Goal: Task Accomplishment & Management: Complete application form

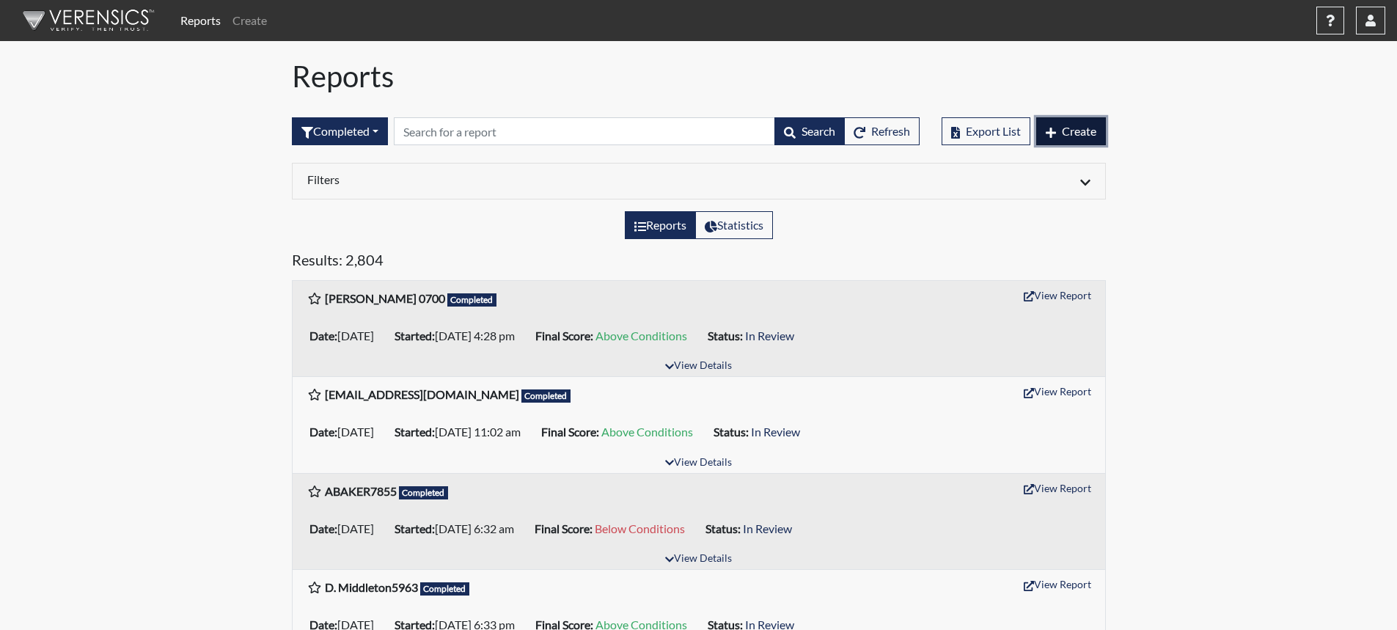
click at [1076, 126] on span "Create" at bounding box center [1079, 131] width 34 height 14
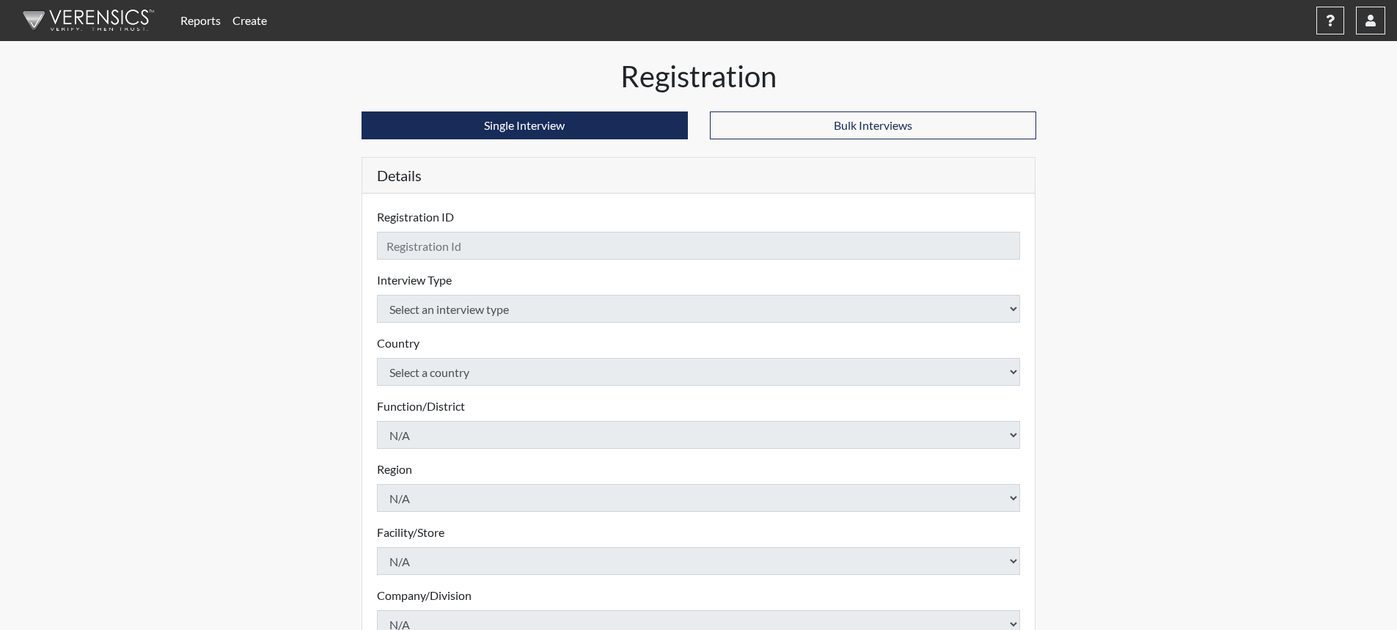
checkbox input "true"
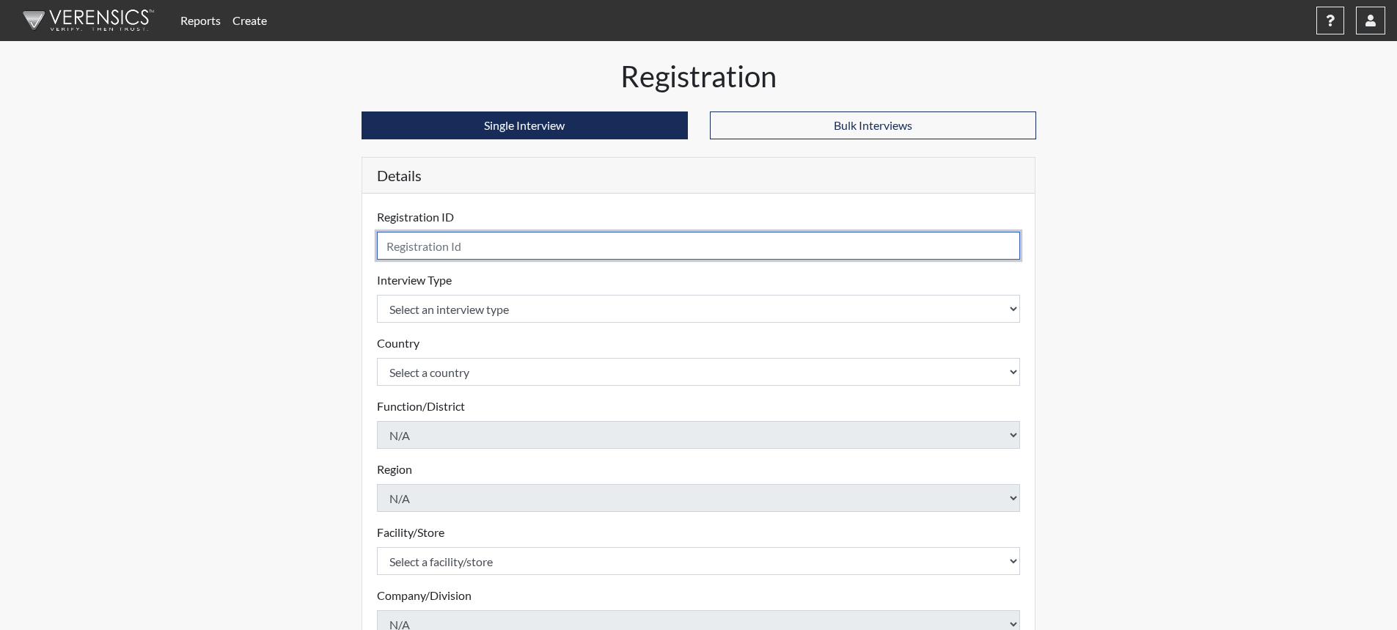
click at [567, 255] on input "text" at bounding box center [699, 246] width 644 height 28
type input "MJackson8622"
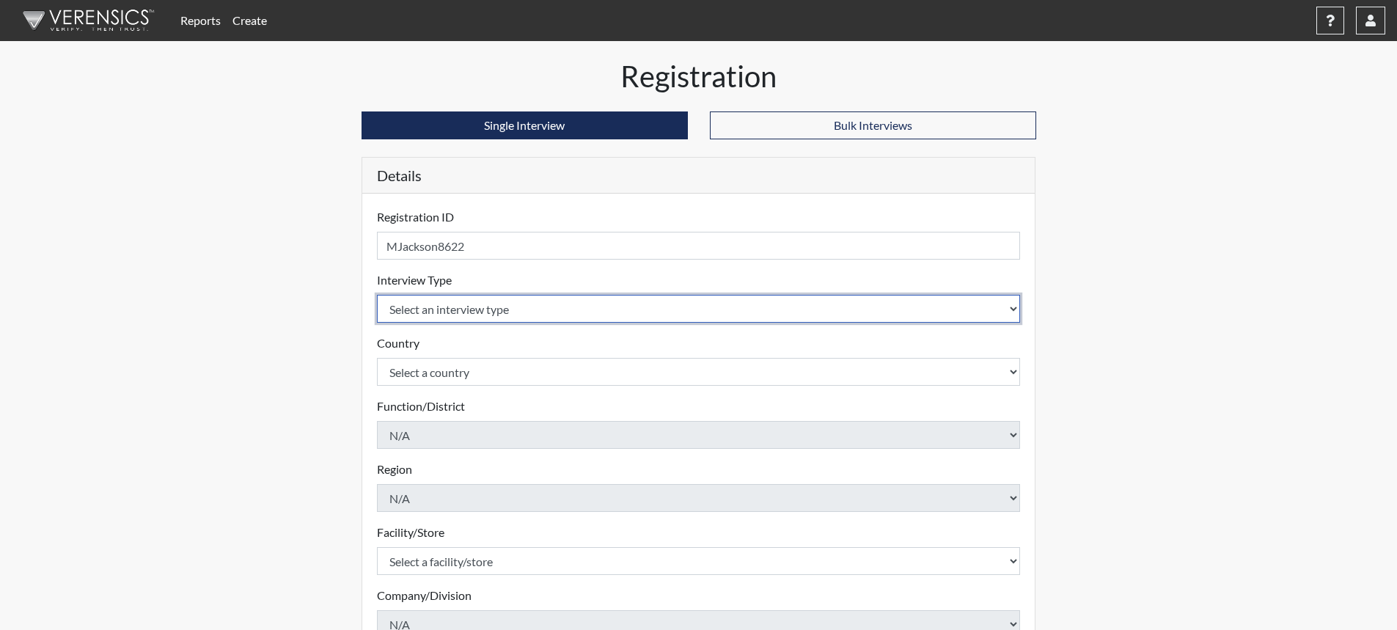
click at [1017, 304] on select "Select an interview type Corrections Pre-Employment" at bounding box center [699, 309] width 644 height 28
select select "ff733e93-e1bf-11ea-9c9f-0eff0cf7eb8f"
click at [377, 295] on select "Select an interview type Corrections Pre-Employment" at bounding box center [699, 309] width 644 height 28
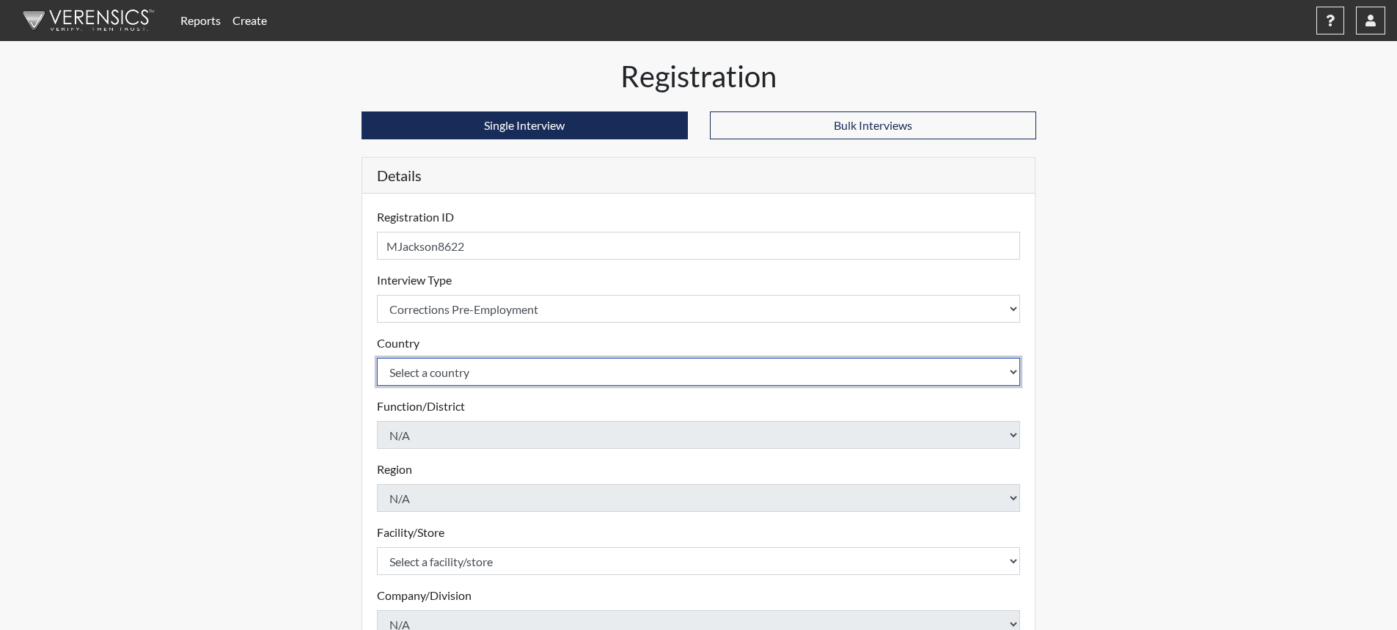
click at [631, 372] on select "Select a country [GEOGRAPHIC_DATA] [GEOGRAPHIC_DATA]" at bounding box center [699, 372] width 644 height 28
select select "united-states-of-[GEOGRAPHIC_DATA]"
click at [377, 358] on select "Select a country [GEOGRAPHIC_DATA] [GEOGRAPHIC_DATA]" at bounding box center [699, 372] width 644 height 28
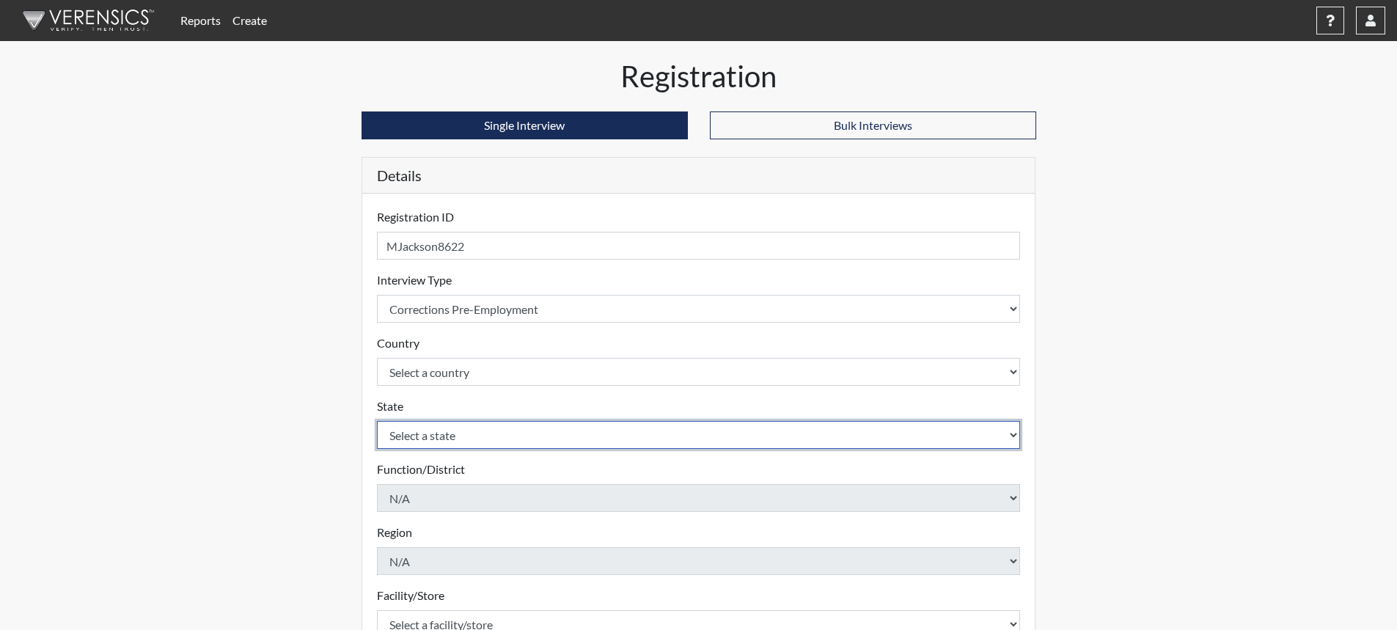
click at [474, 433] on select "Select a state [US_STATE] [US_STATE] [US_STATE] [US_STATE] [US_STATE] [US_STATE…" at bounding box center [699, 435] width 644 height 28
select select "SC"
click at [377, 421] on select "Select a state [US_STATE] [US_STATE] [US_STATE] [US_STATE] [US_STATE] [US_STATE…" at bounding box center [699, 435] width 644 height 28
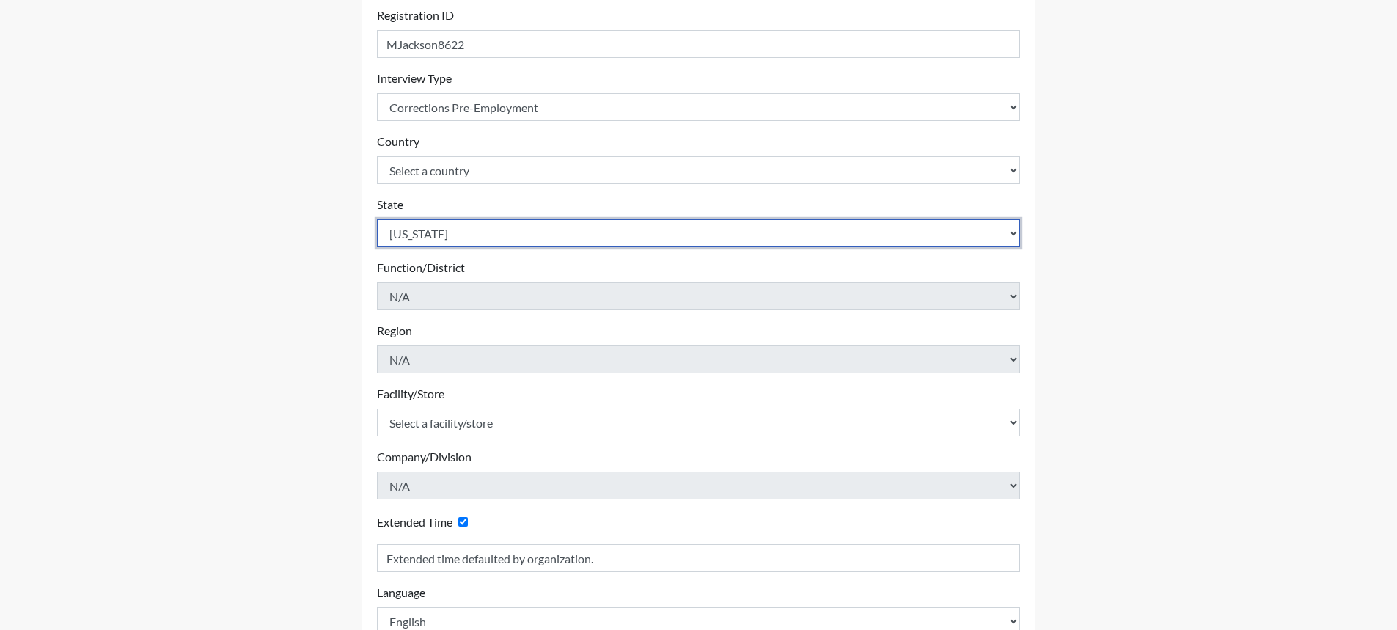
scroll to position [220, 0]
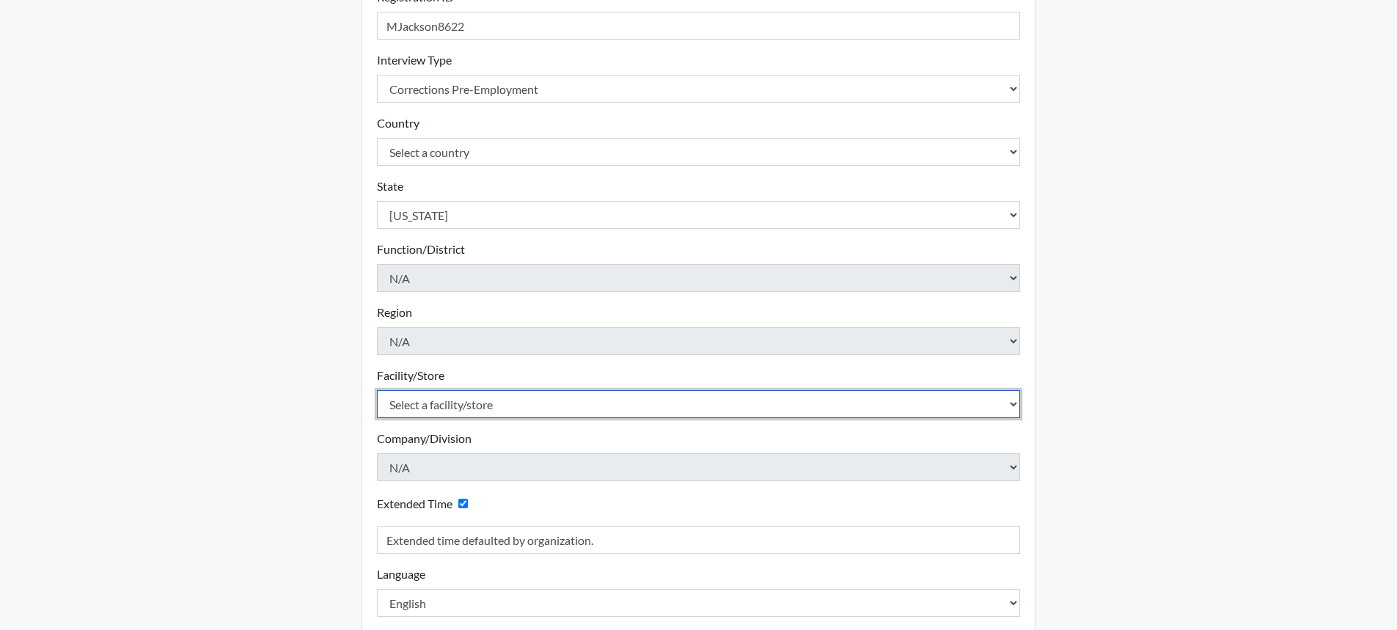
click at [482, 407] on select "Select a facility/store [GEOGRAPHIC_DATA] CI Broad River CI [PERSON_NAME] CI Di…" at bounding box center [699, 404] width 644 height 28
select select "c6e33473-242b-401e-8fed-f89f69c19afd"
click at [377, 390] on select "Select a facility/store [GEOGRAPHIC_DATA] CI Broad River CI [PERSON_NAME] CI Di…" at bounding box center [699, 404] width 644 height 28
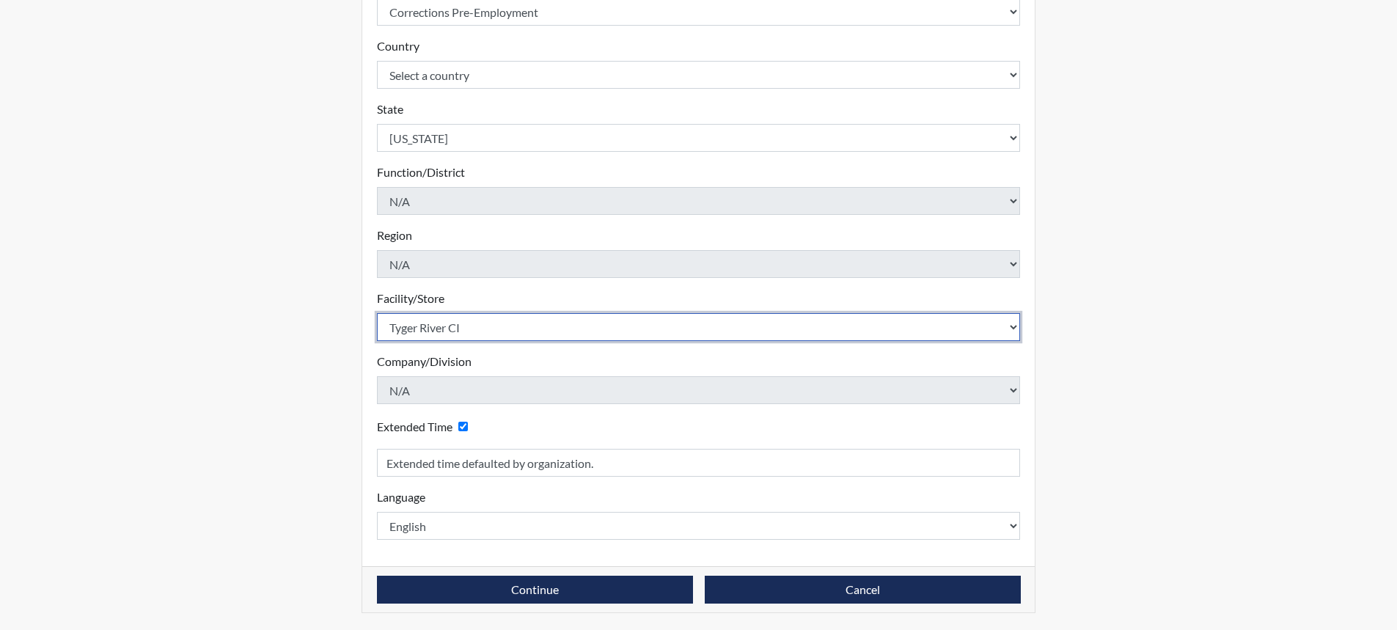
scroll to position [298, 0]
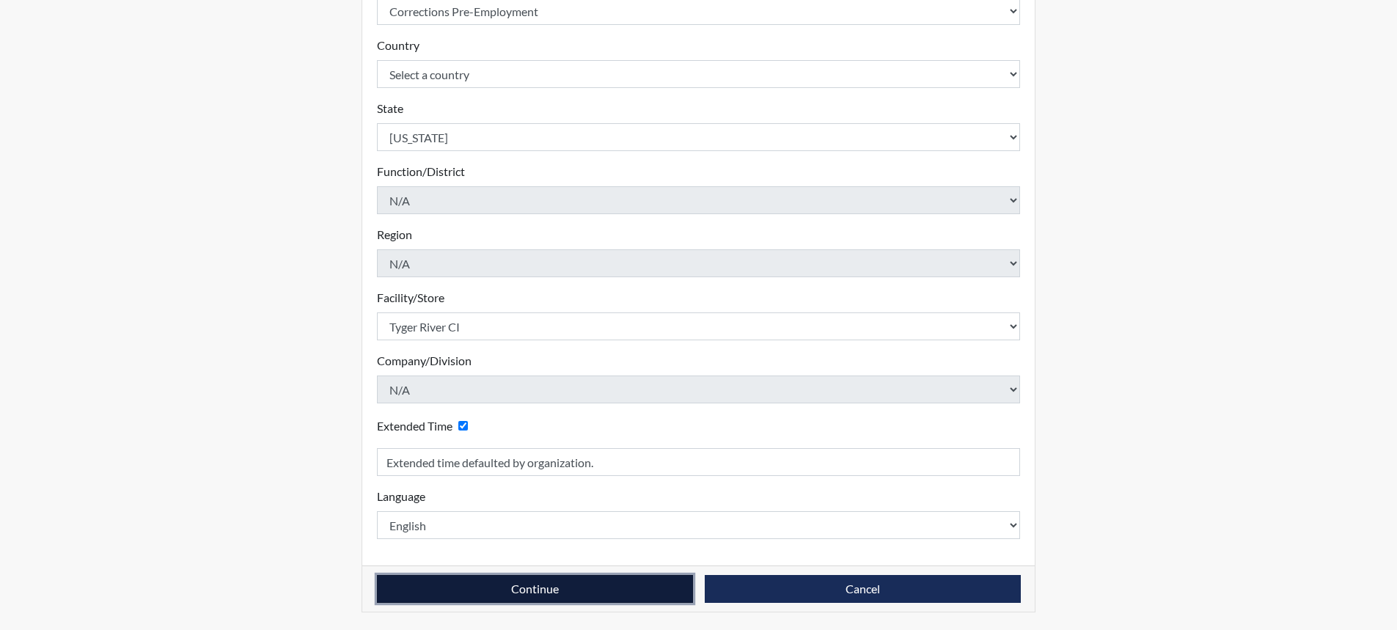
click at [524, 592] on button "Continue" at bounding box center [535, 589] width 316 height 28
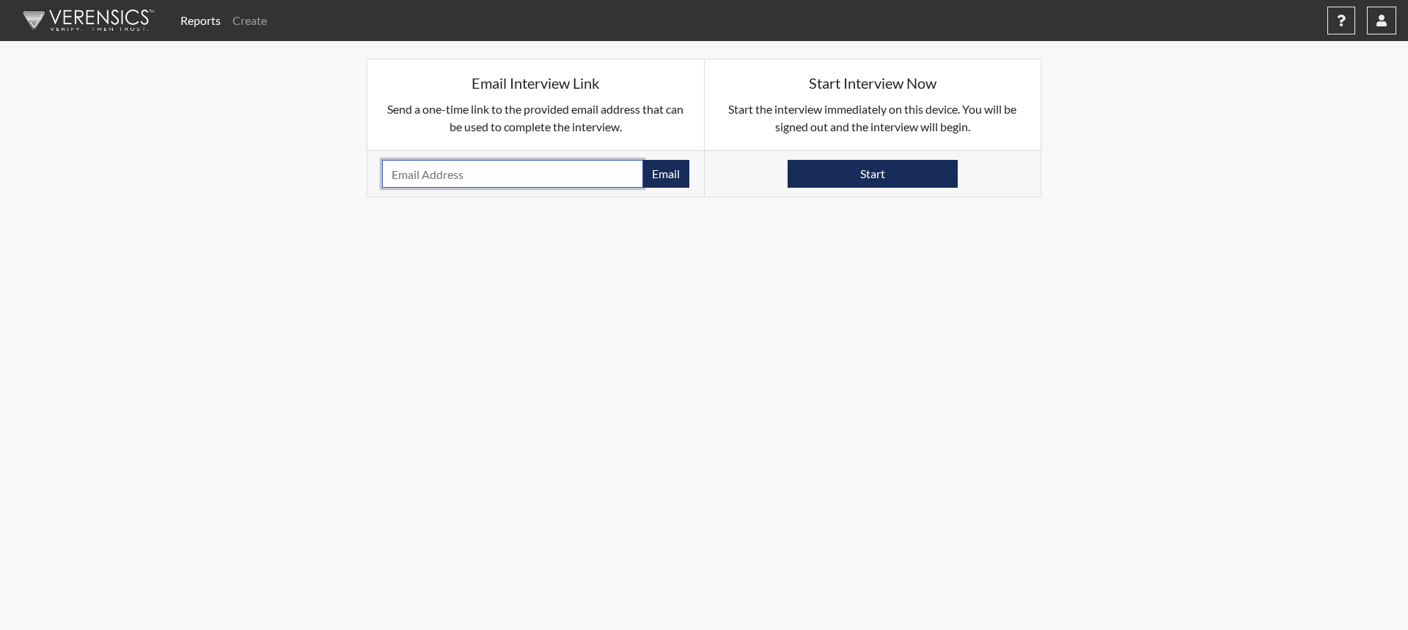
click at [479, 174] on input "email" at bounding box center [512, 174] width 261 height 28
type input "[EMAIL_ADDRESS][DOMAIN_NAME]"
click at [667, 176] on button "Email" at bounding box center [665, 174] width 47 height 28
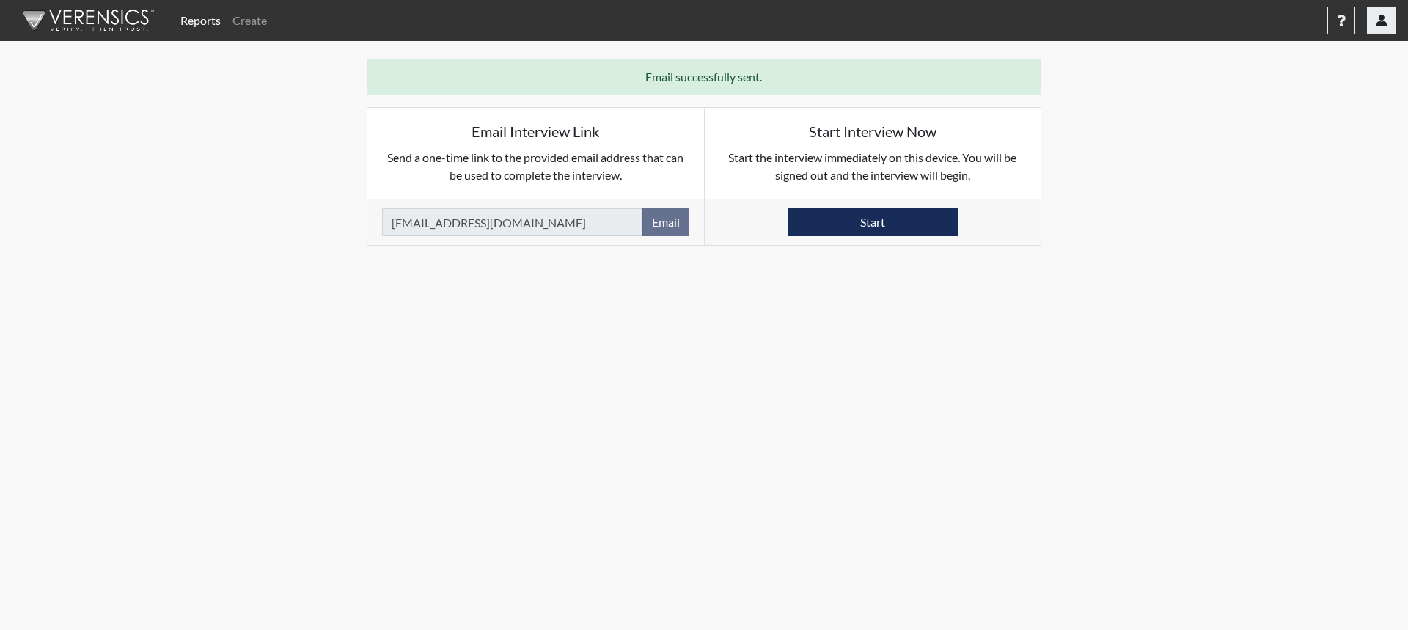
click at [1382, 18] on icon "button" at bounding box center [1381, 21] width 10 height 12
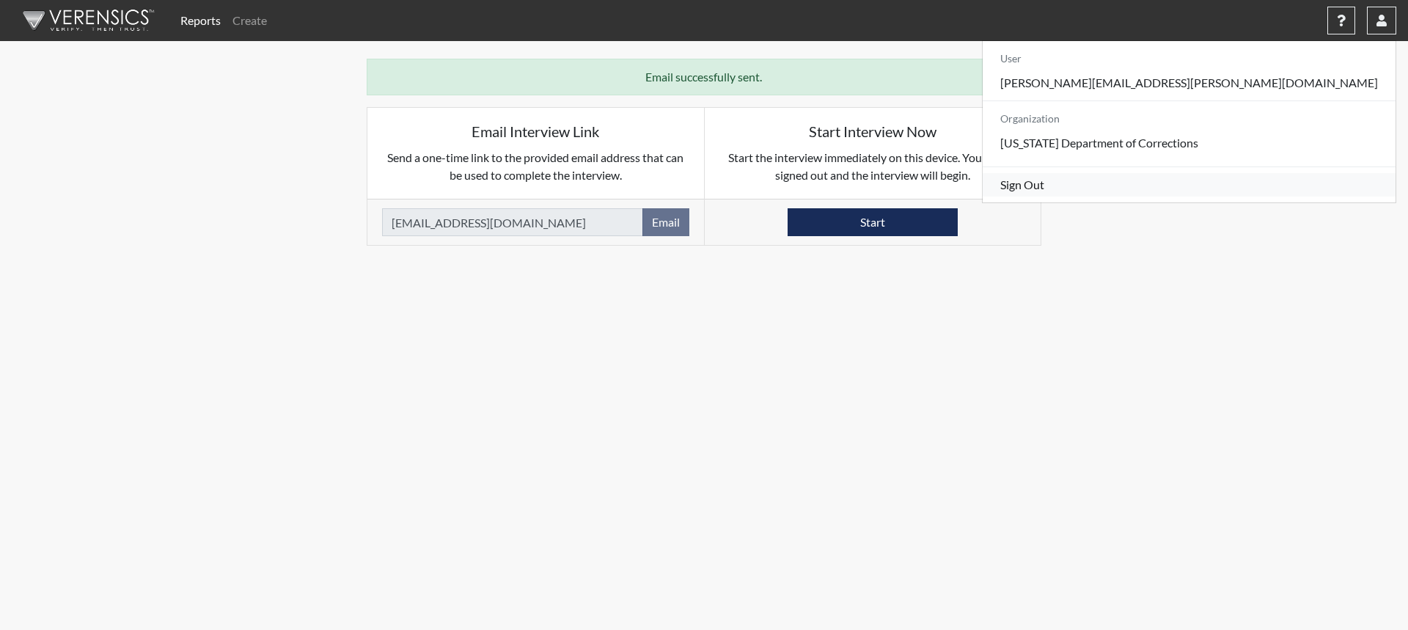
click at [1268, 196] on link "Sign Out" at bounding box center [1188, 184] width 413 height 23
